Goal: Task Accomplishment & Management: Use online tool/utility

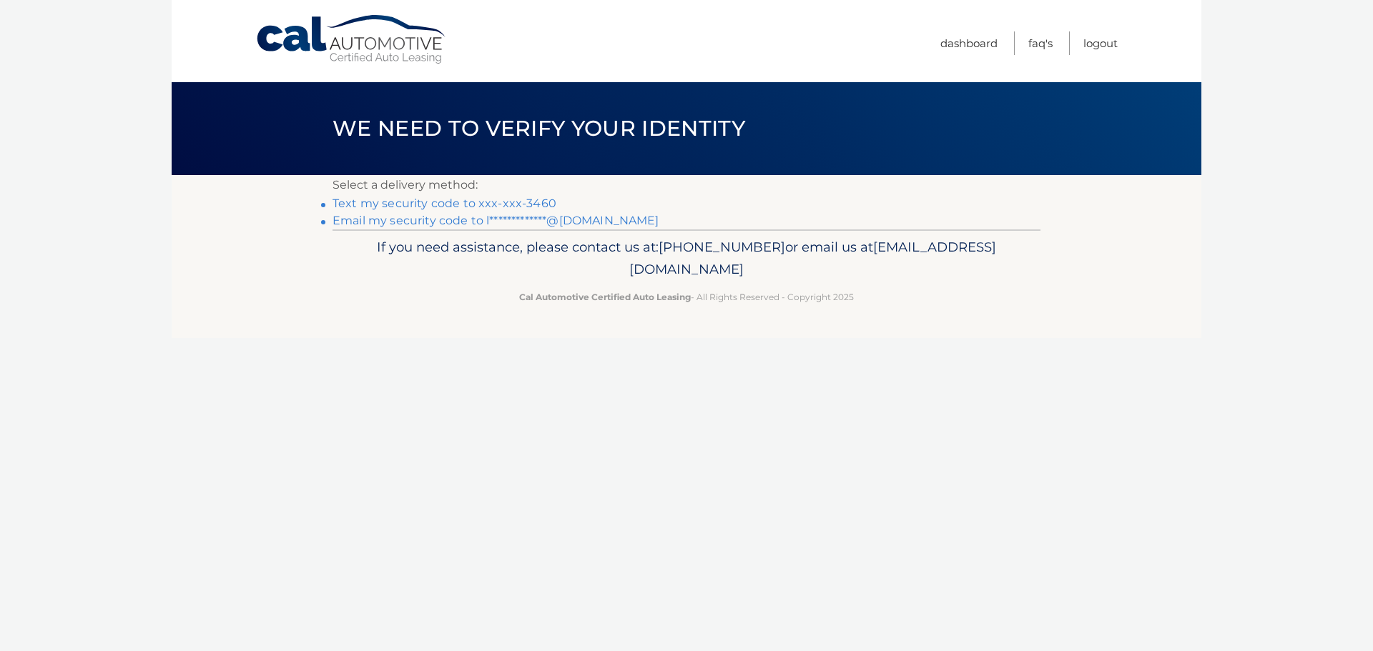
click at [457, 204] on link "Text my security code to xxx-xxx-3460" at bounding box center [444, 204] width 224 height 14
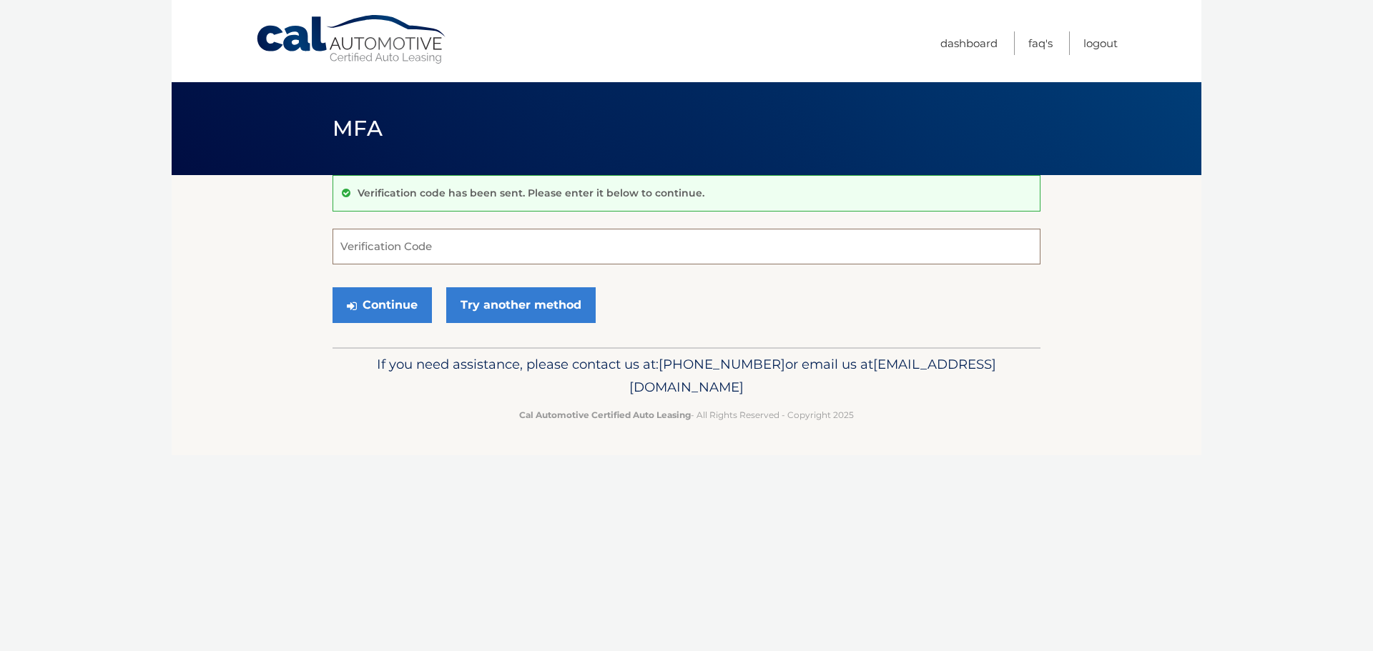
click at [355, 240] on input "Verification Code" at bounding box center [686, 247] width 708 height 36
type input "479454"
click at [380, 305] on button "Continue" at bounding box center [381, 305] width 99 height 36
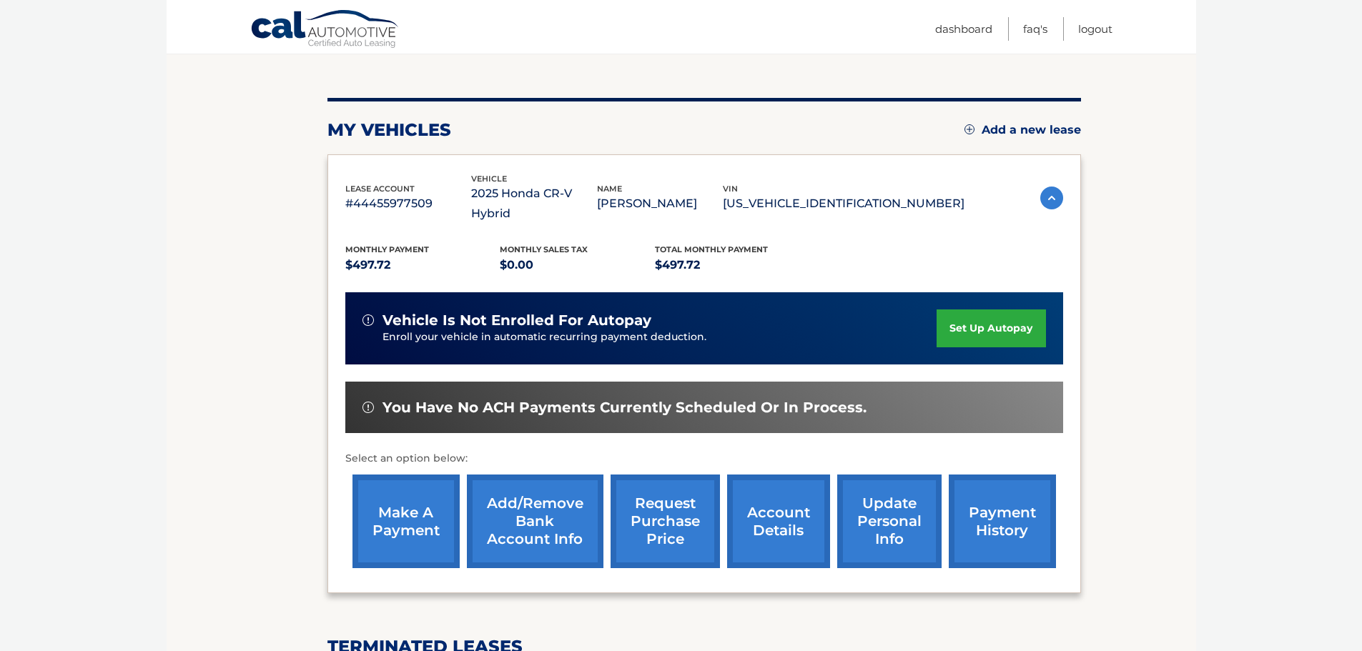
scroll to position [143, 0]
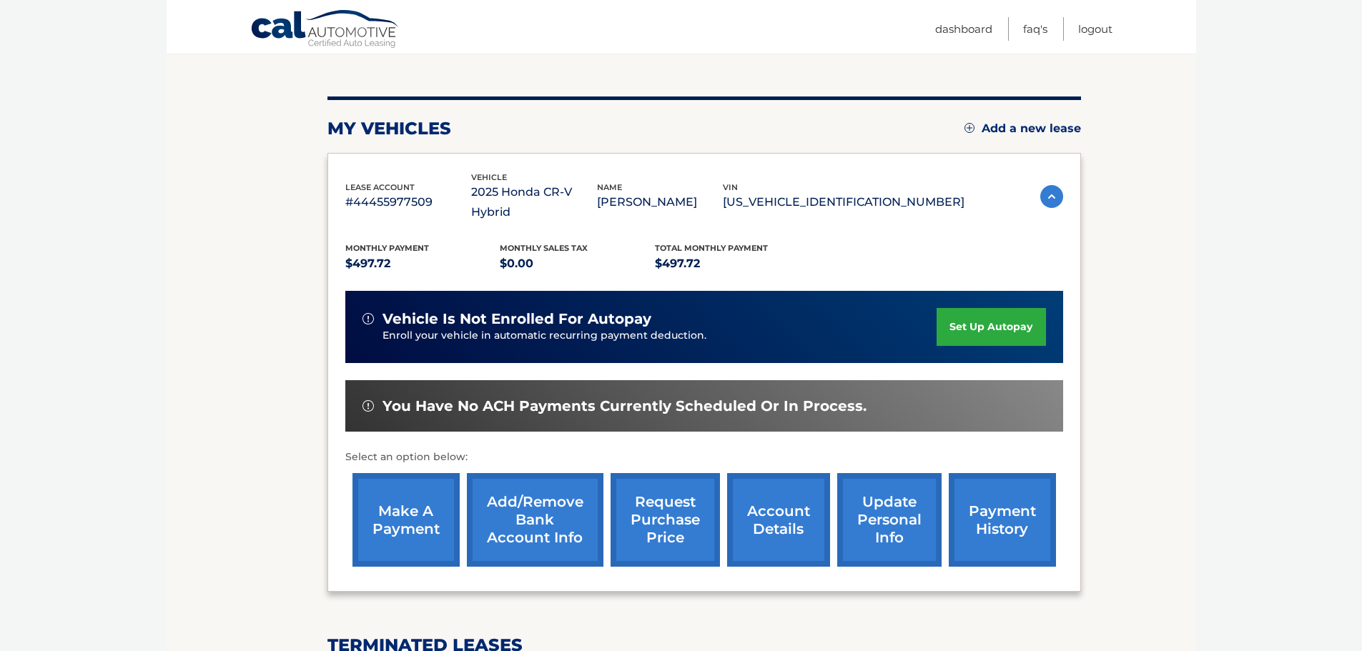
click at [408, 510] on link "make a payment" at bounding box center [405, 520] width 107 height 94
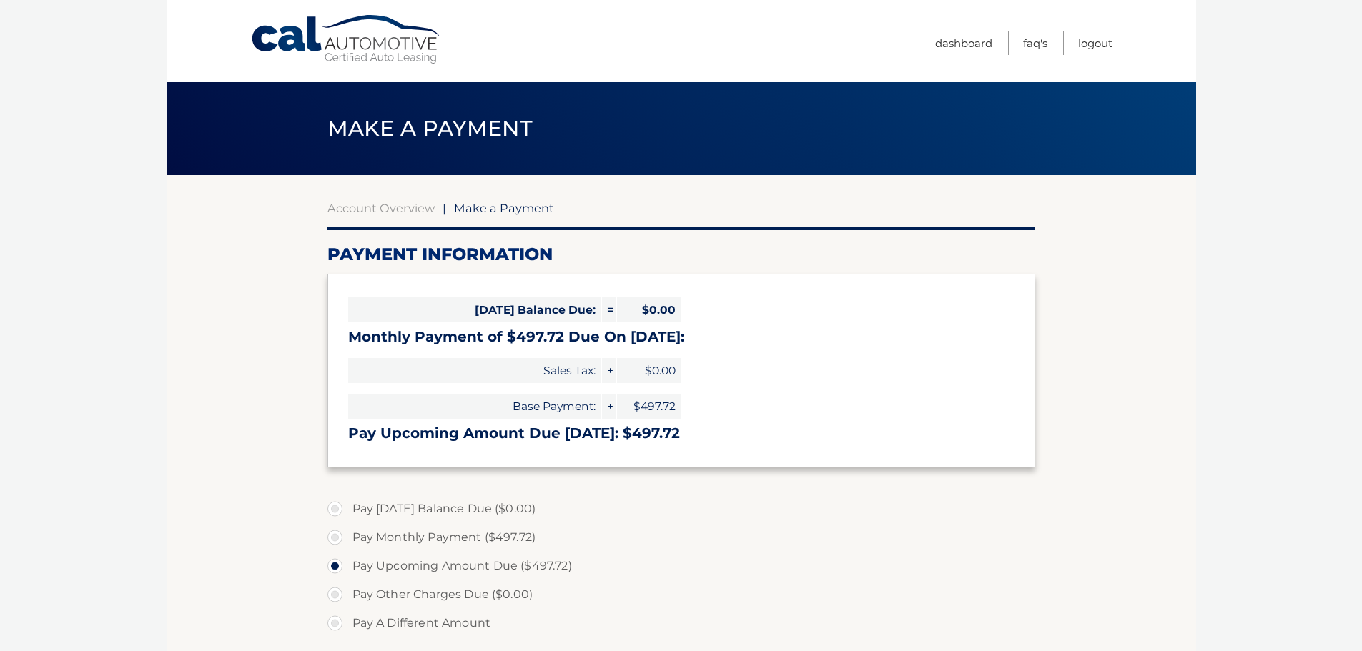
select select "YTU4OGJlMTgtYTRhZC00OWU3LWE3M2ItM2UwMTBjYjhmYjkx"
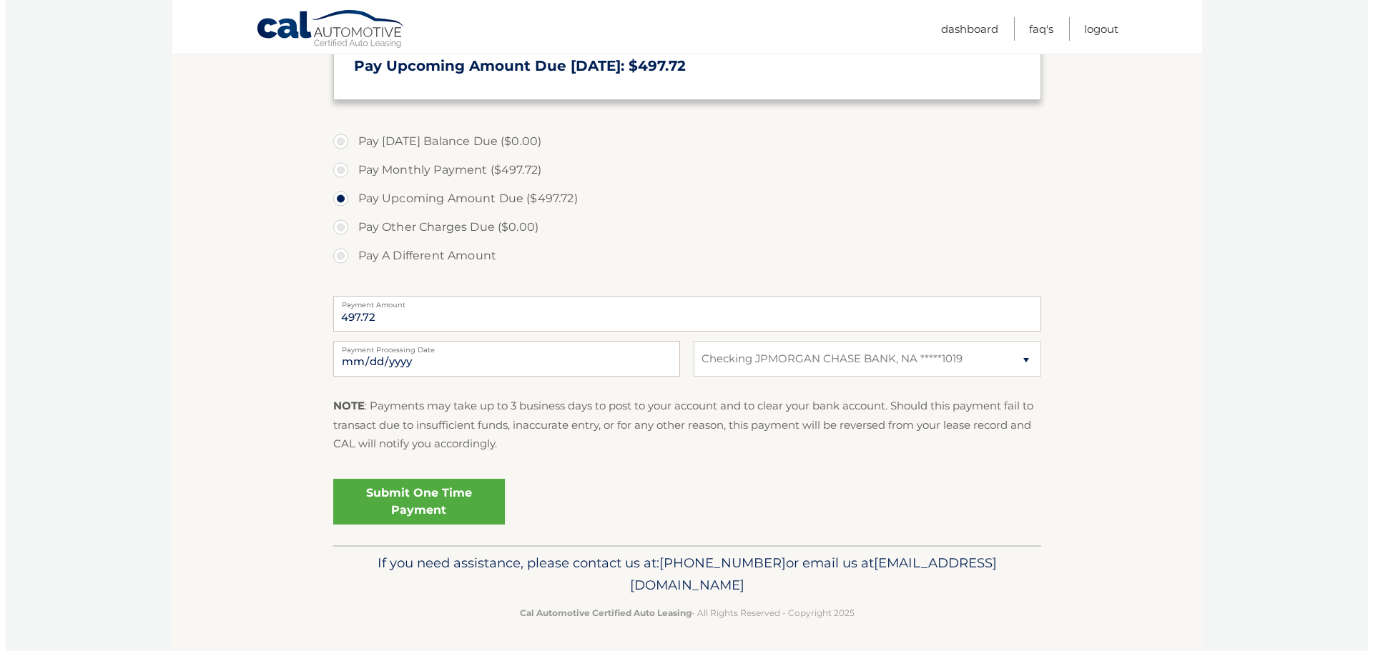
scroll to position [370, 0]
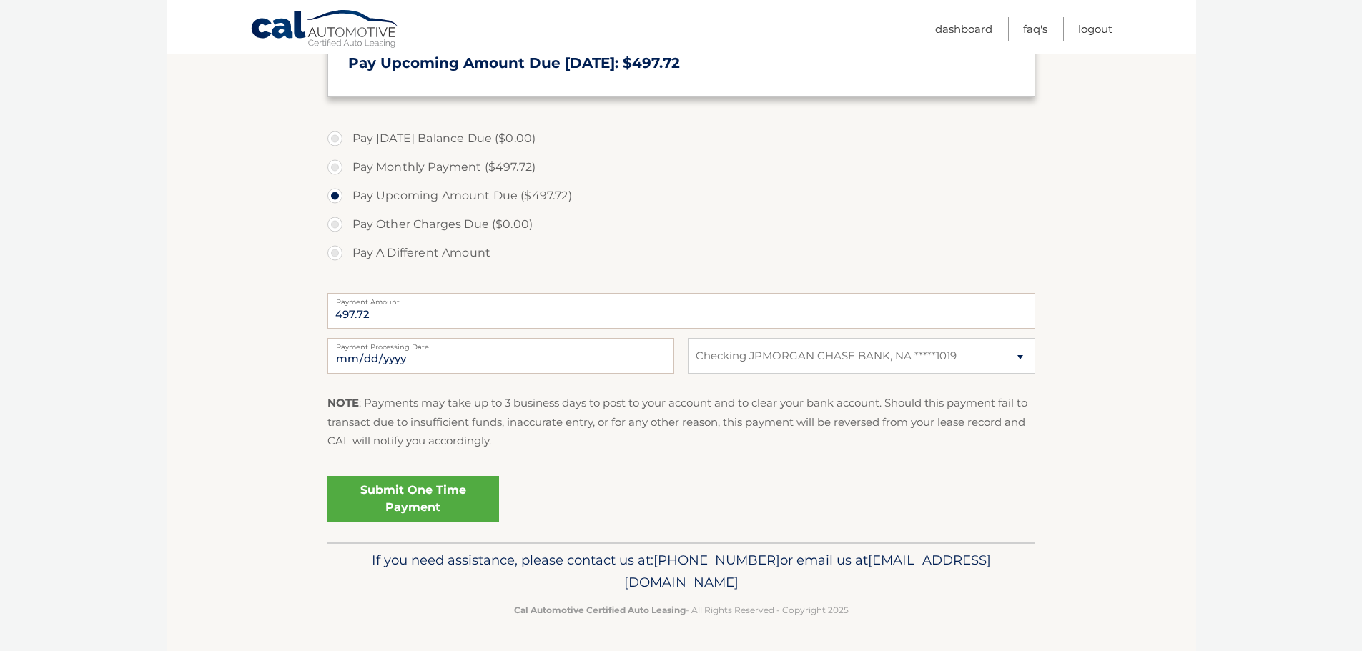
click at [409, 496] on link "Submit One Time Payment" at bounding box center [413, 499] width 172 height 46
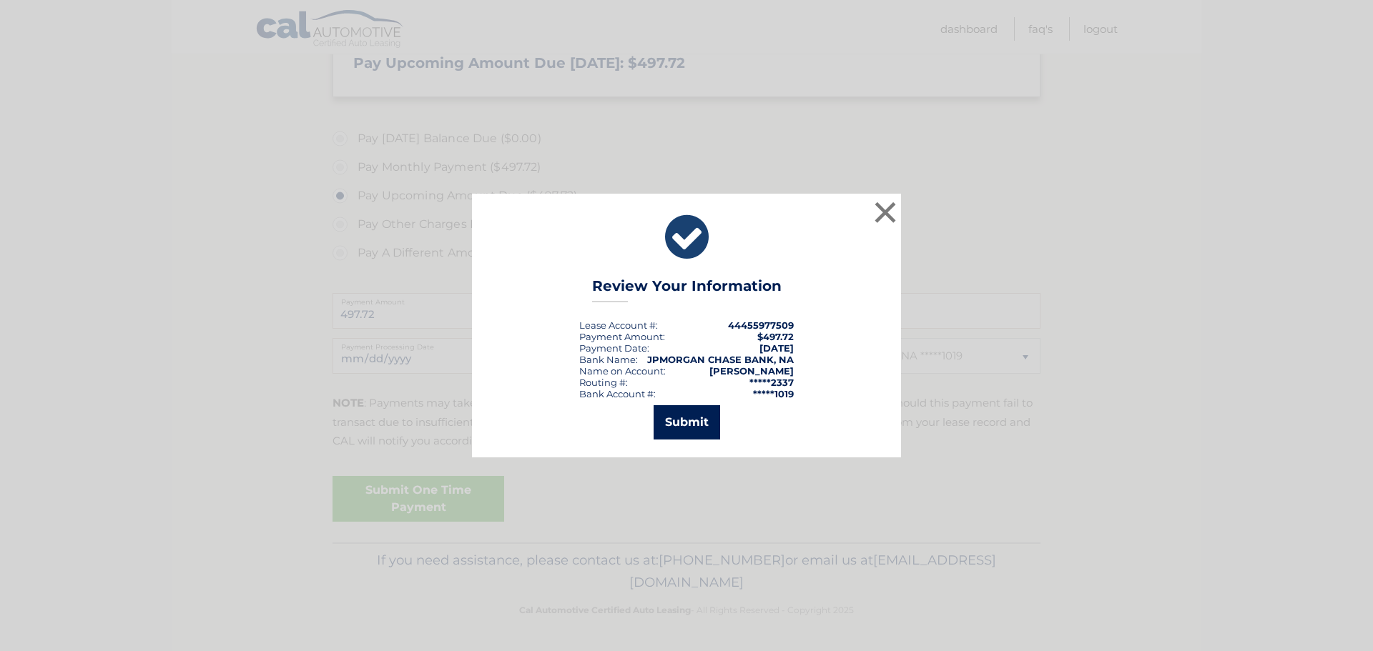
drag, startPoint x: 691, startPoint y: 433, endPoint x: 682, endPoint y: 435, distance: 8.7
click at [690, 433] on button "Submit" at bounding box center [686, 422] width 66 height 34
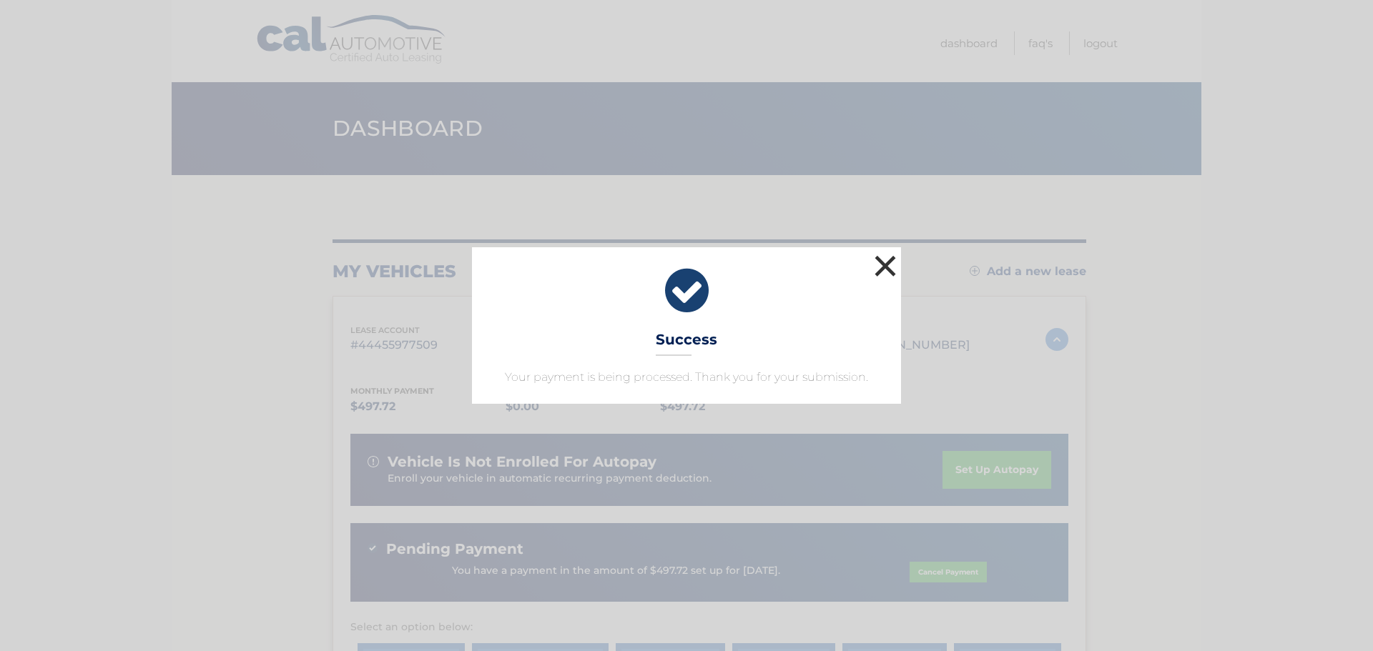
click at [887, 267] on button "×" at bounding box center [885, 266] width 29 height 29
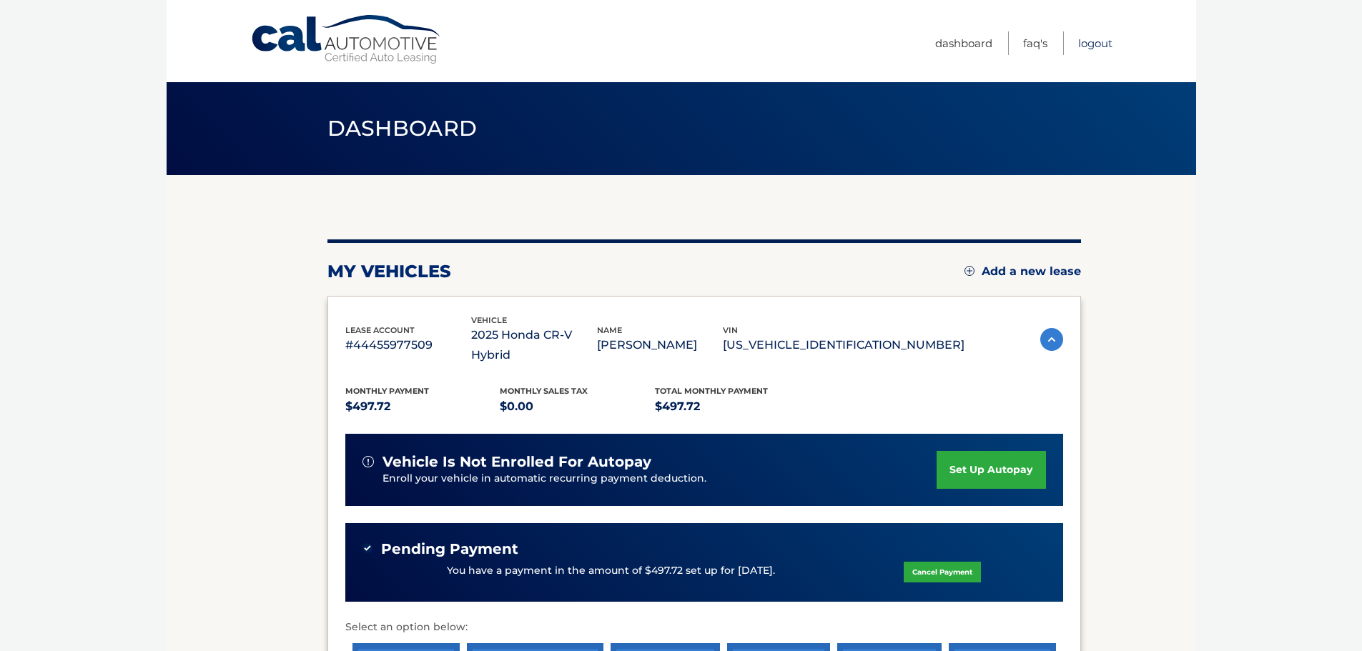
click at [1099, 40] on link "Logout" at bounding box center [1095, 43] width 34 height 24
